Goal: Communication & Community: Connect with others

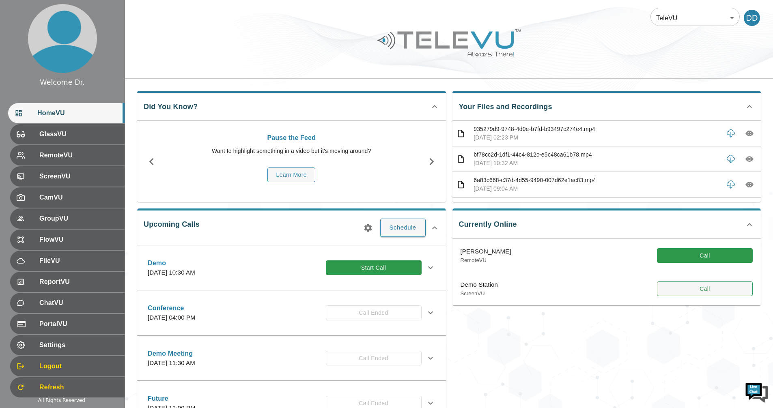
click at [709, 286] on button "Call" at bounding box center [705, 289] width 96 height 15
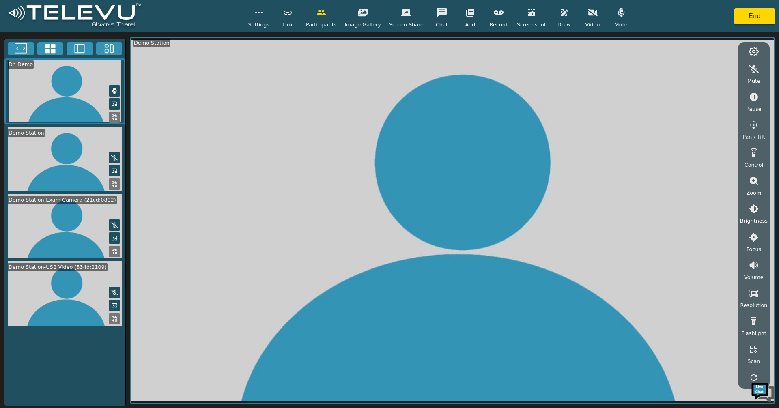
click at [52, 49] on icon at bounding box center [50, 49] width 12 height 12
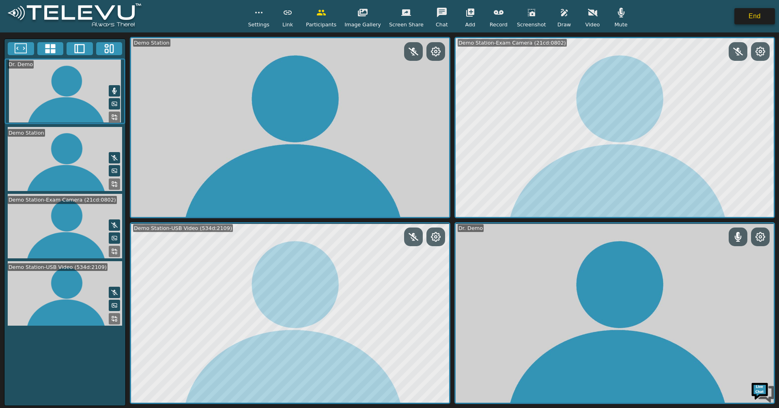
click at [741, 19] on button "End" at bounding box center [754, 16] width 41 height 16
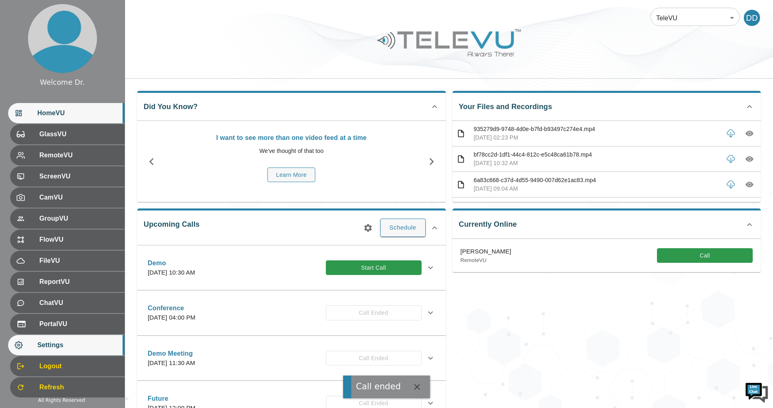
click at [64, 351] on div "Settings" at bounding box center [66, 345] width 116 height 20
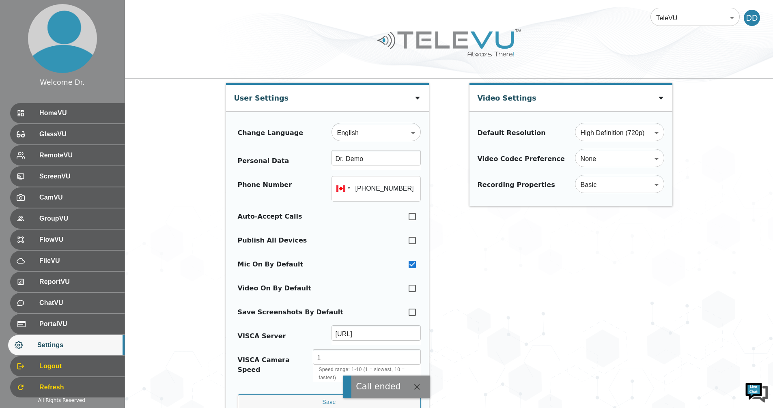
type input "[PHONE_NUMBER]"
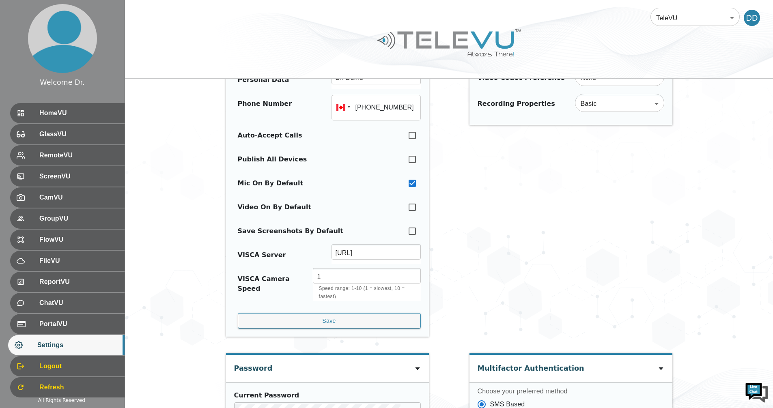
scroll to position [41, 0]
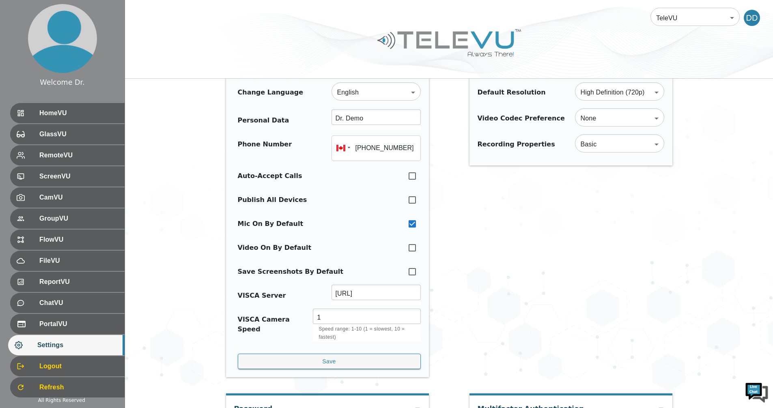
click at [414, 200] on input "checkbox" at bounding box center [412, 200] width 17 height 18
click at [414, 201] on input "checkbox" at bounding box center [412, 200] width 17 height 18
checkbox input "false"
click at [88, 118] on div "HomeVU" at bounding box center [66, 113] width 116 height 20
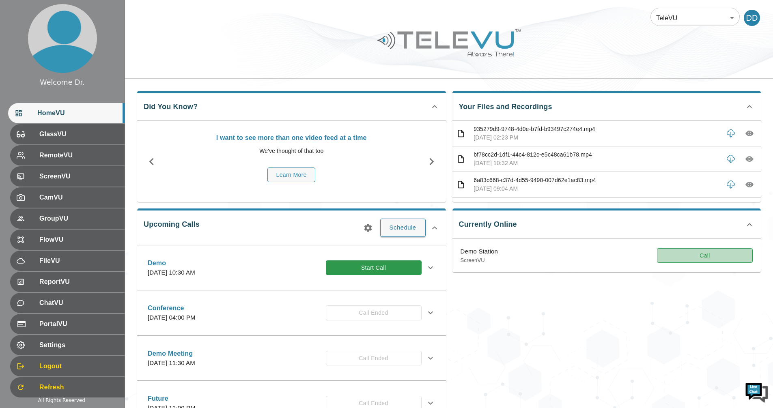
click at [712, 254] on button "Call" at bounding box center [705, 255] width 96 height 15
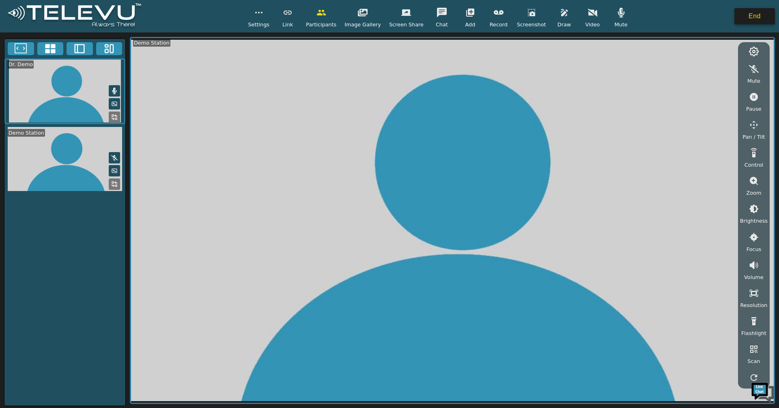
click at [758, 20] on button "End" at bounding box center [754, 16] width 41 height 16
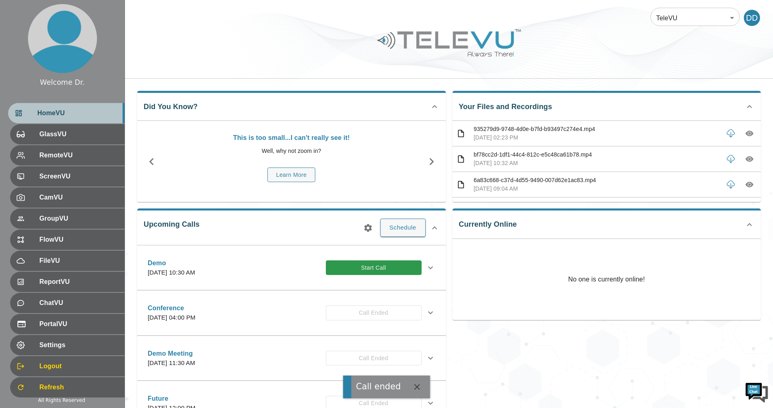
click at [67, 105] on div "HomeVU" at bounding box center [66, 113] width 116 height 20
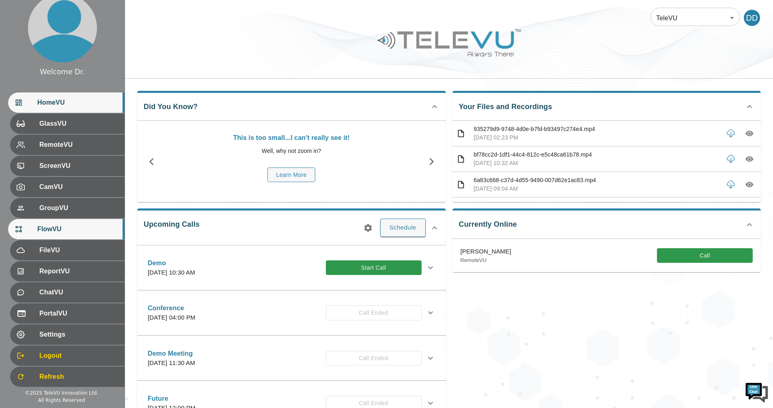
scroll to position [14, 0]
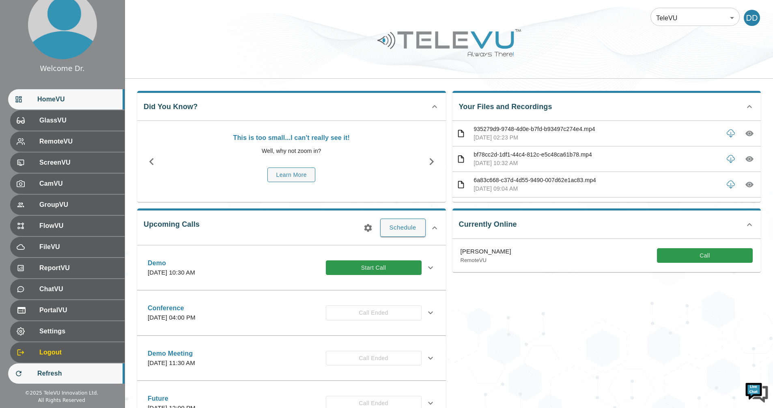
click at [64, 379] on div "Refresh" at bounding box center [66, 374] width 116 height 20
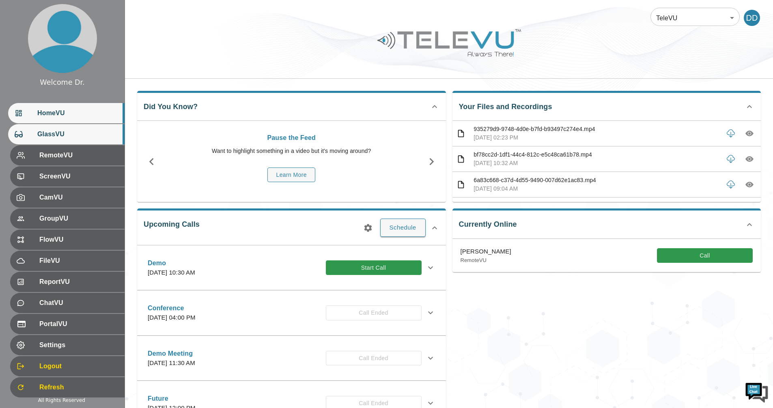
click at [73, 133] on span "GlassVU" at bounding box center [77, 134] width 81 height 10
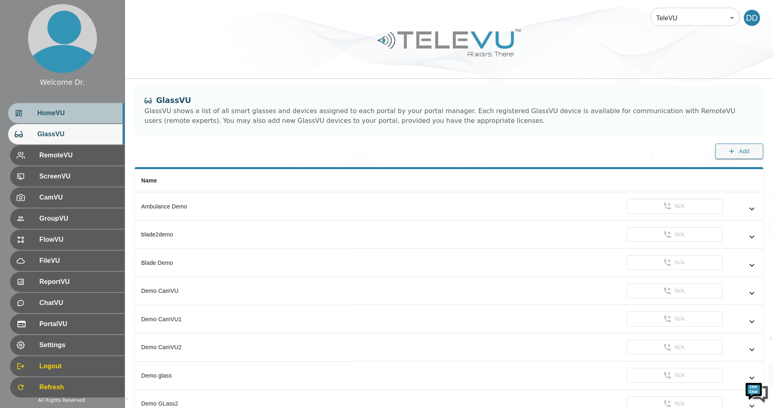
click at [73, 113] on span "HomeVU" at bounding box center [77, 113] width 81 height 10
